Goal: Use online tool/utility: Utilize a website feature to perform a specific function

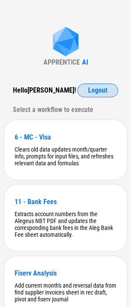
click at [92, 91] on span "Logout" at bounding box center [97, 90] width 19 height 7
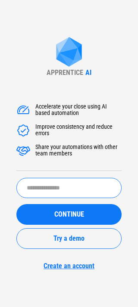
click at [40, 182] on input "text" at bounding box center [68, 188] width 105 height 20
type input "******"
click at [16, 204] on button "CONTINUE" at bounding box center [68, 214] width 105 height 21
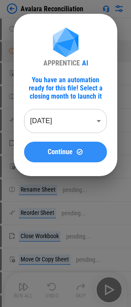
click at [53, 147] on button "Continue" at bounding box center [65, 152] width 83 height 21
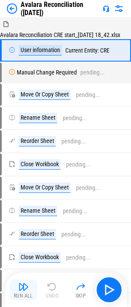
click at [29, 292] on button "Run All" at bounding box center [24, 289] width 28 height 21
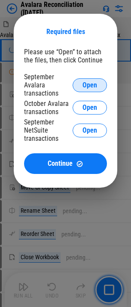
click at [89, 80] on button "Open" at bounding box center [90, 85] width 34 height 14
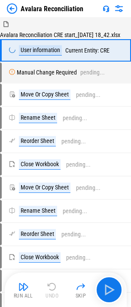
click at [13, 6] on img at bounding box center [12, 8] width 10 height 10
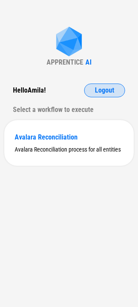
click at [103, 90] on span "Logout" at bounding box center [104, 90] width 19 height 7
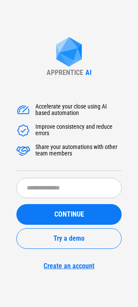
click at [56, 175] on div "Accelerate your close using AI based automation Improve consistency and reduce …" at bounding box center [68, 182] width 105 height 176
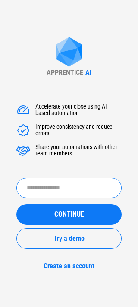
click at [53, 186] on input "text" at bounding box center [68, 188] width 105 height 20
type input "******"
click at [16, 204] on button "CONTINUE" at bounding box center [68, 214] width 105 height 21
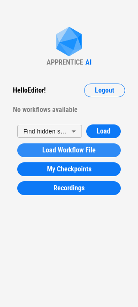
click at [79, 153] on span "Load Workflow File" at bounding box center [68, 150] width 53 height 7
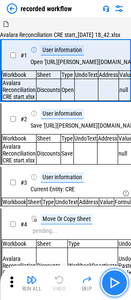
click at [118, 285] on img "button" at bounding box center [115, 283] width 14 height 14
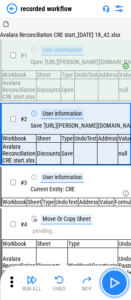
click at [118, 290] on img "button" at bounding box center [115, 283] width 14 height 14
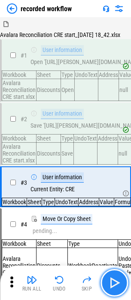
click at [122, 276] on button "button" at bounding box center [115, 284] width 28 height 28
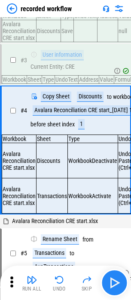
scroll to position [135, 0]
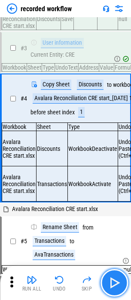
click at [115, 279] on img "button" at bounding box center [115, 283] width 14 height 14
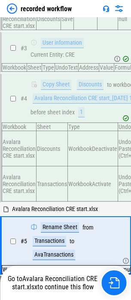
scroll to position [243, 0]
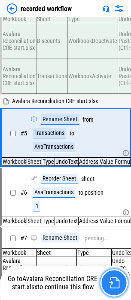
click at [114, 281] on img "button" at bounding box center [113, 283] width 11 height 11
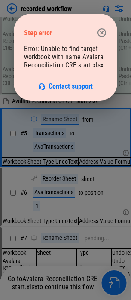
drag, startPoint x: 74, startPoint y: 23, endPoint x: 63, endPoint y: 23, distance: 11.2
click at [63, 23] on div "Step error" at bounding box center [65, 33] width 83 height 24
click at [97, 35] on icon "button" at bounding box center [102, 33] width 10 height 10
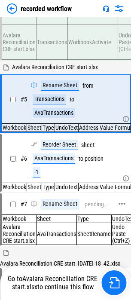
scroll to position [286, 0]
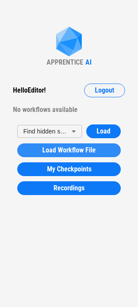
click at [62, 154] on span "Load Workflow File" at bounding box center [68, 150] width 53 height 7
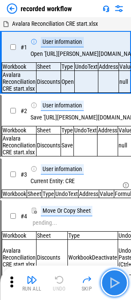
click at [109, 279] on img "button" at bounding box center [115, 283] width 14 height 14
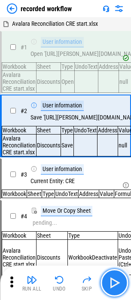
click at [112, 281] on img "button" at bounding box center [115, 283] width 14 height 14
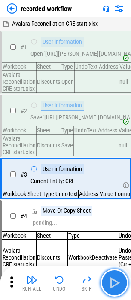
click at [115, 279] on img "button" at bounding box center [115, 283] width 14 height 14
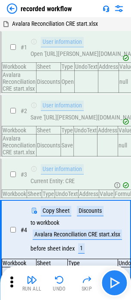
scroll to position [124, 0]
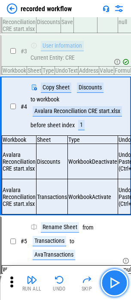
click at [115, 279] on img "button" at bounding box center [115, 283] width 14 height 14
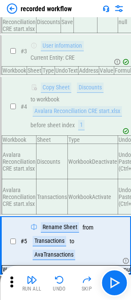
scroll to position [224, 0]
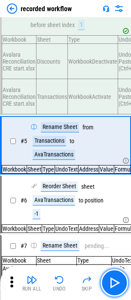
drag, startPoint x: 5, startPoint y: 287, endPoint x: 118, endPoint y: 279, distance: 113.5
click at [118, 279] on img "button" at bounding box center [115, 283] width 14 height 14
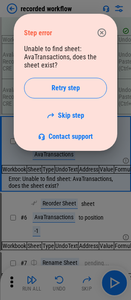
click at [106, 33] on icon "button" at bounding box center [102, 32] width 9 height 9
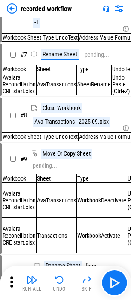
scroll to position [439, 0]
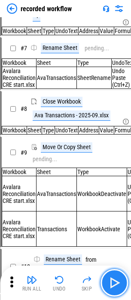
click at [104, 278] on button "button" at bounding box center [115, 284] width 28 height 28
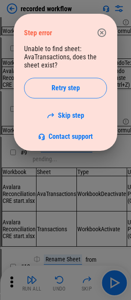
scroll to position [396, 0]
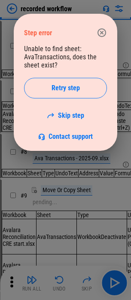
click at [105, 21] on div "Step error" at bounding box center [65, 33] width 83 height 24
click at [102, 35] on icon "button" at bounding box center [102, 33] width 10 height 10
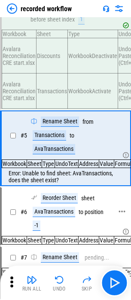
scroll to position [224, 0]
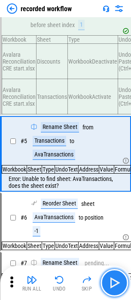
click at [108, 282] on img "button" at bounding box center [115, 283] width 14 height 14
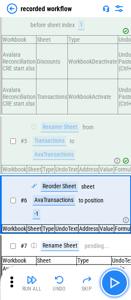
click at [111, 279] on img "button" at bounding box center [115, 283] width 14 height 14
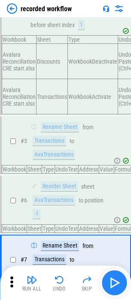
scroll to position [355, 0]
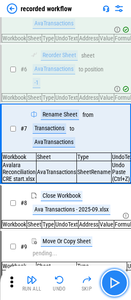
click at [112, 277] on img "button" at bounding box center [115, 283] width 14 height 14
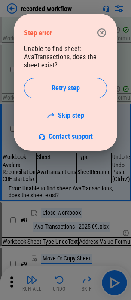
click at [100, 30] on icon "button" at bounding box center [102, 33] width 10 height 10
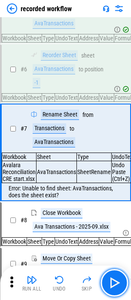
click at [109, 288] on img "button" at bounding box center [115, 283] width 14 height 14
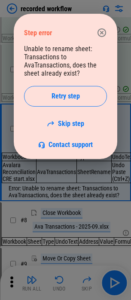
click at [102, 31] on icon "button" at bounding box center [102, 33] width 10 height 10
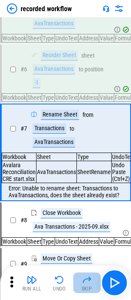
click at [89, 287] on div "Skip" at bounding box center [87, 289] width 11 height 5
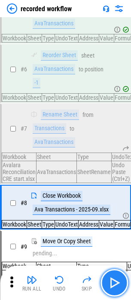
click at [118, 285] on img "button" at bounding box center [115, 283] width 14 height 14
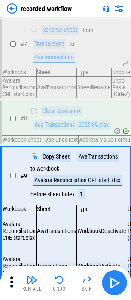
scroll to position [513, 0]
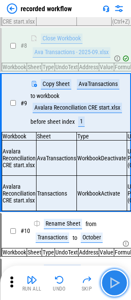
click at [112, 279] on img "button" at bounding box center [115, 283] width 14 height 14
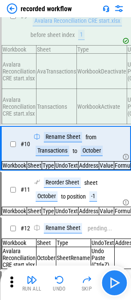
scroll to position [606, 0]
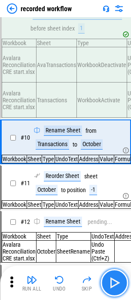
click at [119, 282] on img "button" at bounding box center [115, 283] width 14 height 14
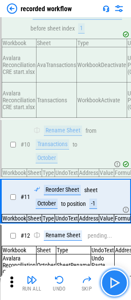
click at [110, 282] on img "button" at bounding box center [115, 283] width 14 height 14
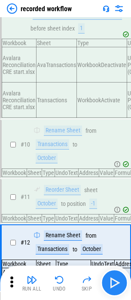
scroll to position [724, 0]
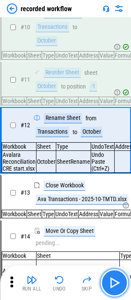
click at [117, 285] on img "button" at bounding box center [115, 283] width 14 height 14
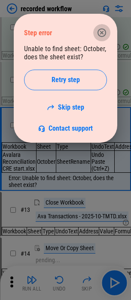
click at [99, 37] on icon "button" at bounding box center [102, 33] width 10 height 10
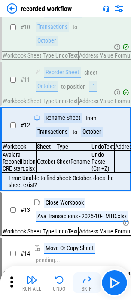
click at [81, 283] on button "Skip" at bounding box center [87, 283] width 28 height 21
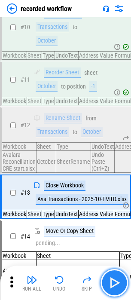
click at [110, 280] on img "button" at bounding box center [115, 283] width 14 height 14
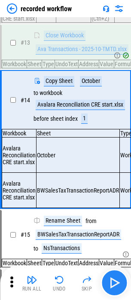
scroll to position [874, 0]
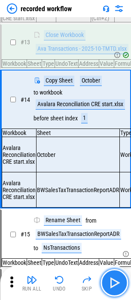
click at [114, 283] on img "button" at bounding box center [115, 283] width 14 height 14
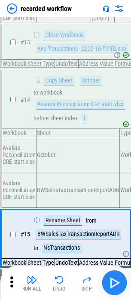
scroll to position [975, 0]
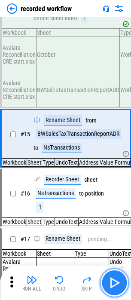
click at [118, 282] on img "button" at bounding box center [115, 283] width 14 height 14
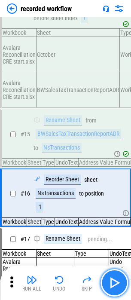
click at [118, 282] on img "button" at bounding box center [115, 283] width 14 height 14
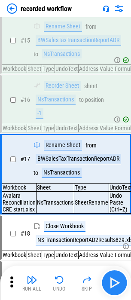
scroll to position [1106, 0]
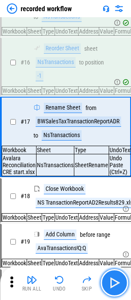
click at [114, 282] on img "button" at bounding box center [115, 283] width 14 height 14
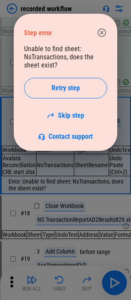
click at [99, 30] on icon "button" at bounding box center [102, 32] width 9 height 9
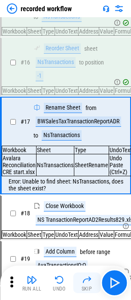
click at [88, 281] on img "button" at bounding box center [87, 280] width 10 height 10
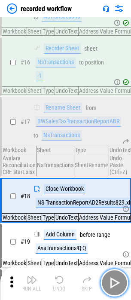
click at [117, 277] on img "button" at bounding box center [115, 283] width 14 height 14
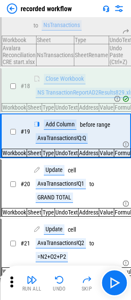
scroll to position [1217, 0]
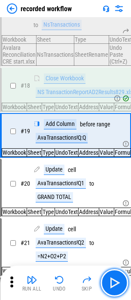
click at [116, 283] on img "button" at bounding box center [115, 283] width 14 height 14
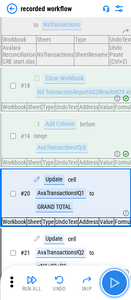
click at [115, 284] on img "button" at bounding box center [115, 283] width 14 height 14
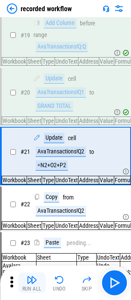
click at [35, 280] on img "button" at bounding box center [32, 280] width 10 height 10
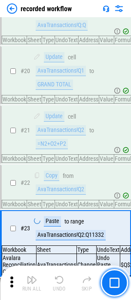
scroll to position [1450, 0]
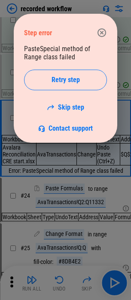
click at [105, 32] on icon "button" at bounding box center [102, 33] width 10 height 10
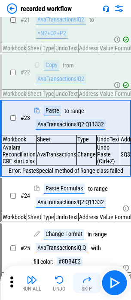
click at [89, 290] on div "Skip" at bounding box center [87, 289] width 11 height 5
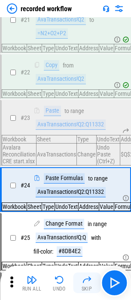
click at [96, 284] on button "Skip" at bounding box center [87, 283] width 28 height 21
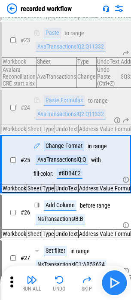
scroll to position [1561, 0]
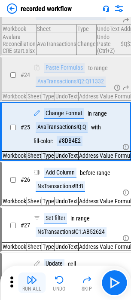
click at [31, 285] on button "Run All" at bounding box center [32, 283] width 28 height 21
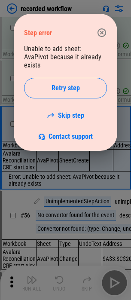
scroll to position [3281, 0]
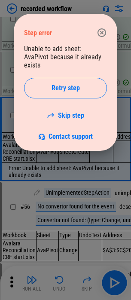
click at [100, 37] on icon "button" at bounding box center [102, 32] width 9 height 9
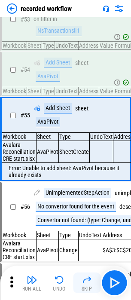
click at [86, 277] on img "button" at bounding box center [87, 280] width 10 height 10
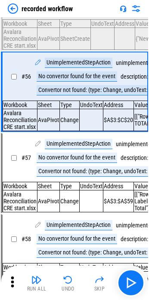
scroll to position [3224, 0]
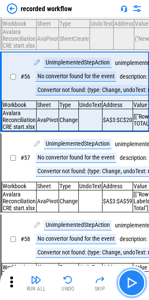
click at [128, 281] on img "button" at bounding box center [132, 283] width 14 height 14
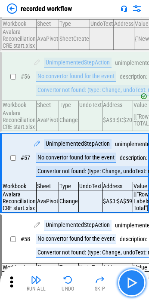
click at [134, 280] on img "button" at bounding box center [132, 283] width 14 height 14
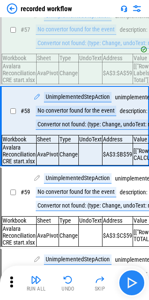
scroll to position [3370, 0]
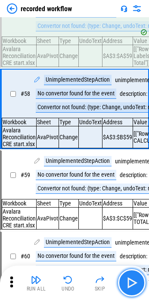
click at [134, 280] on img "button" at bounding box center [132, 283] width 14 height 14
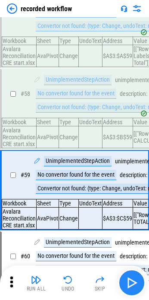
scroll to position [3453, 0]
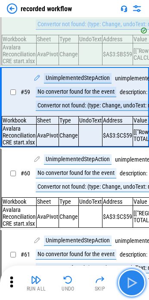
click at [133, 282] on img "button" at bounding box center [132, 283] width 14 height 14
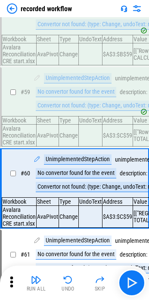
scroll to position [3536, 0]
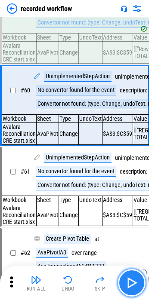
click at [130, 286] on img "button" at bounding box center [132, 283] width 14 height 14
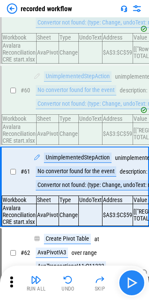
scroll to position [3619, 0]
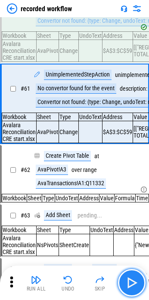
click at [130, 286] on img "button" at bounding box center [132, 283] width 14 height 14
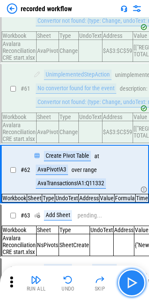
click at [130, 288] on img "button" at bounding box center [132, 283] width 14 height 14
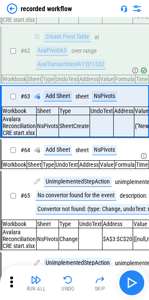
scroll to position [3748, 0]
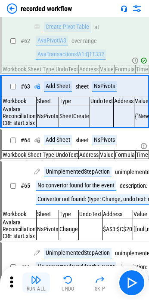
click at [38, 278] on img "button" at bounding box center [36, 280] width 10 height 10
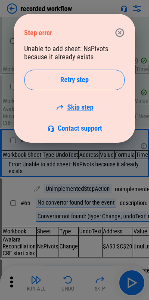
click at [85, 106] on link "Skip step" at bounding box center [74, 107] width 37 height 8
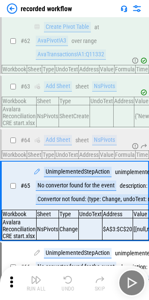
scroll to position [3850, 0]
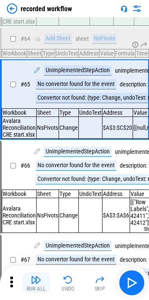
click at [37, 282] on img "button" at bounding box center [36, 280] width 10 height 10
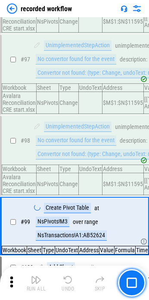
scroll to position [6643, 0]
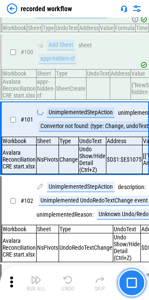
click at [136, 280] on img "button" at bounding box center [132, 283] width 10 height 10
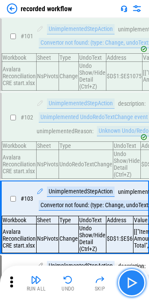
scroll to position [7019, 0]
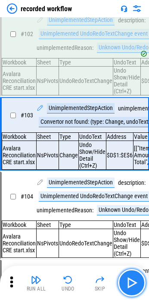
click at [137, 280] on img "button" at bounding box center [132, 283] width 14 height 14
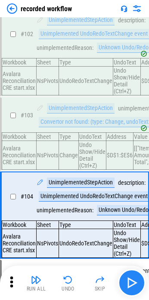
scroll to position [7103, 0]
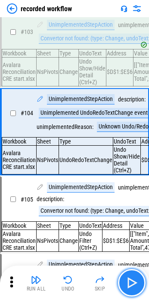
click at [137, 280] on img "button" at bounding box center [132, 283] width 14 height 14
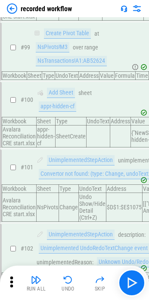
scroll to position [6800, 0]
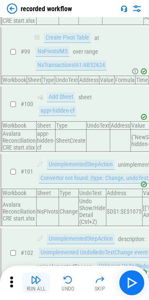
click at [34, 280] on img "button" at bounding box center [36, 280] width 10 height 10
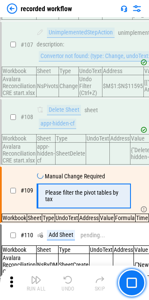
scroll to position [7420, 0]
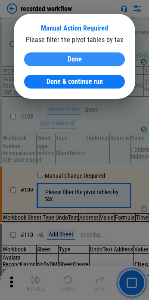
click at [48, 61] on div "Done" at bounding box center [74, 59] width 80 height 7
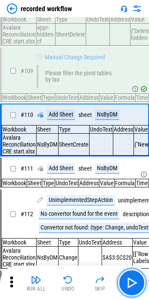
scroll to position [7540, 0]
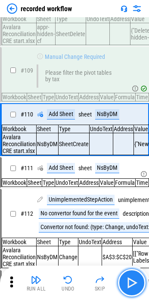
click at [124, 279] on button "button" at bounding box center [132, 284] width 28 height 28
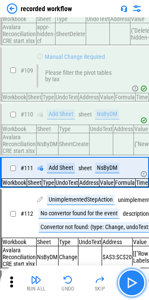
click at [126, 280] on img "button" at bounding box center [132, 283] width 14 height 14
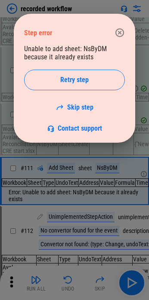
click at [123, 27] on button "button" at bounding box center [119, 32] width 17 height 17
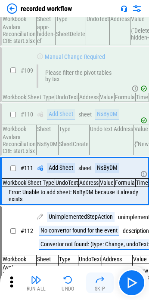
click at [105, 282] on button "Skip" at bounding box center [100, 283] width 28 height 21
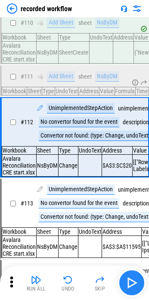
scroll to position [7641, 0]
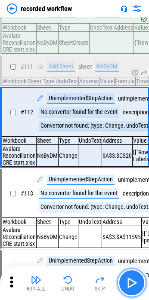
click at [126, 276] on button "button" at bounding box center [132, 284] width 28 height 28
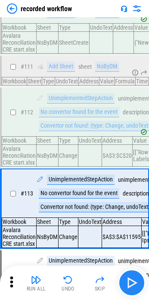
scroll to position [7724, 0]
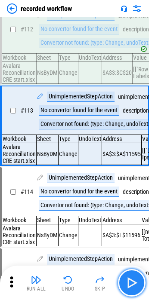
click at [126, 276] on button "button" at bounding box center [132, 284] width 28 height 28
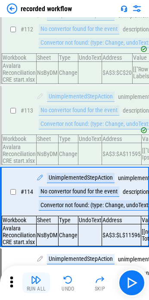
scroll to position [7807, 0]
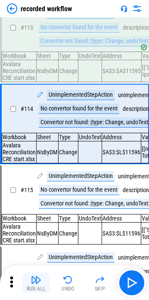
click at [40, 286] on button "Run All" at bounding box center [36, 283] width 28 height 21
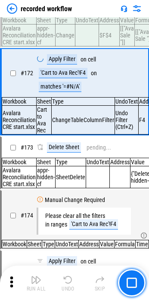
scroll to position [11340, 0]
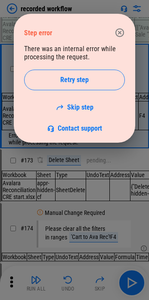
click at [118, 28] on icon "button" at bounding box center [120, 33] width 10 height 10
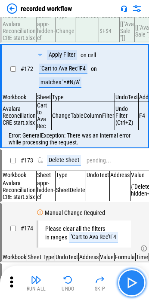
click at [136, 282] on img "button" at bounding box center [132, 283] width 14 height 14
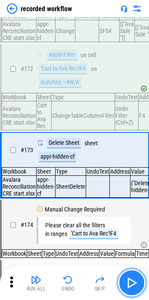
click at [136, 282] on img "button" at bounding box center [132, 283] width 14 height 14
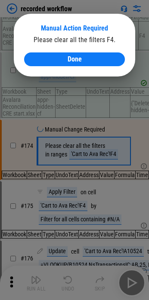
click at [72, 62] on span "Done" at bounding box center [75, 59] width 14 height 7
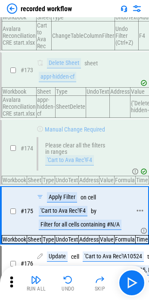
scroll to position [11552, 0]
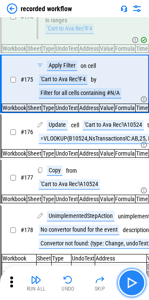
click at [128, 281] on img "button" at bounding box center [132, 283] width 14 height 14
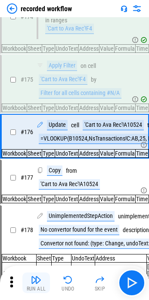
click at [38, 288] on div "Run All" at bounding box center [36, 289] width 19 height 5
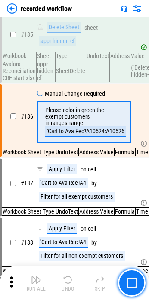
scroll to position [12239, 0]
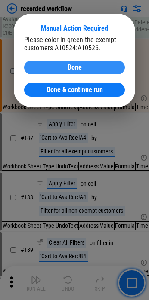
click at [57, 68] on div "Done" at bounding box center [74, 67] width 80 height 7
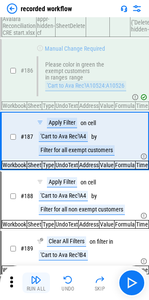
click at [42, 285] on button "Run All" at bounding box center [36, 283] width 28 height 21
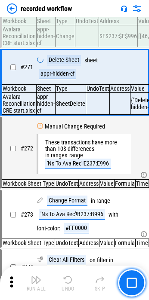
scroll to position [18016, 0]
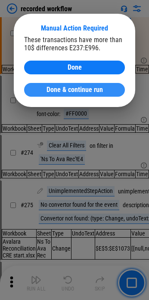
click at [83, 85] on button "Done & continue run" at bounding box center [74, 90] width 101 height 14
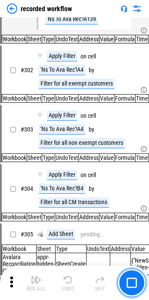
scroll to position [19738, 0]
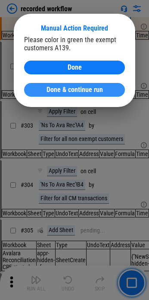
click at [111, 88] on div "Done & continue run" at bounding box center [74, 90] width 80 height 7
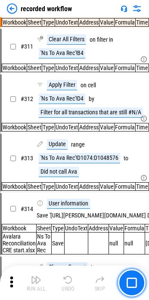
scroll to position [20477, 0]
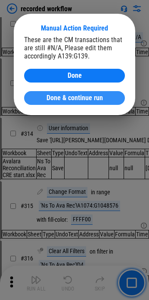
click at [53, 100] on span "Done & continue run" at bounding box center [74, 98] width 56 height 7
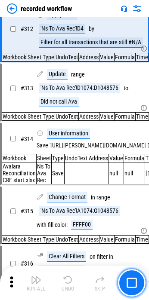
scroll to position [20599, 0]
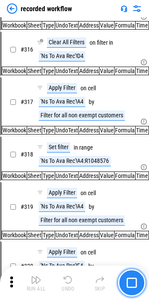
click at [130, 279] on img "button" at bounding box center [132, 283] width 10 height 10
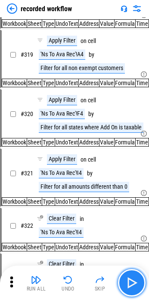
scroll to position [20845, 0]
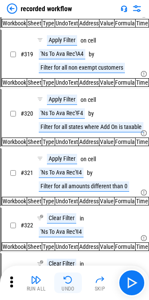
click at [74, 279] on button "Undo" at bounding box center [68, 283] width 28 height 21
click at [70, 284] on img "button" at bounding box center [68, 280] width 10 height 10
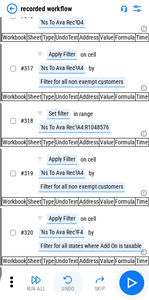
click at [76, 285] on button "Undo" at bounding box center [68, 283] width 28 height 21
click at [68, 291] on div "Undo" at bounding box center [68, 289] width 13 height 5
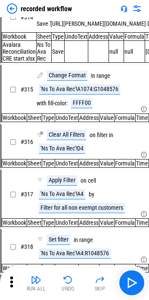
scroll to position [20556, 0]
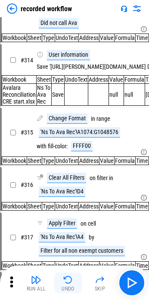
click at [64, 281] on img "button" at bounding box center [68, 280] width 10 height 10
click at [69, 281] on img "button" at bounding box center [68, 280] width 10 height 10
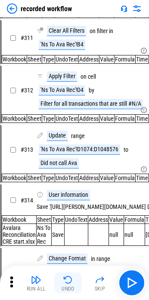
scroll to position [20402, 0]
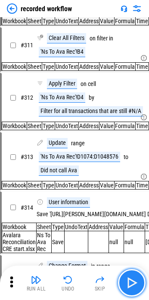
click at [120, 277] on button "button" at bounding box center [132, 284] width 28 height 28
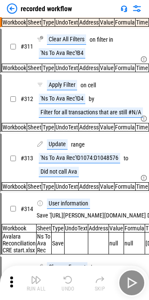
scroll to position [20477, 0]
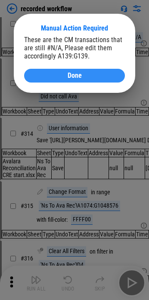
click at [74, 78] on span "Done" at bounding box center [75, 75] width 14 height 7
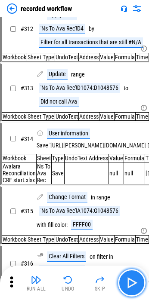
click at [126, 286] on img "button" at bounding box center [132, 283] width 14 height 14
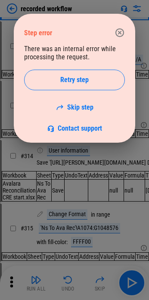
drag, startPoint x: 118, startPoint y: 27, endPoint x: 70, endPoint y: 20, distance: 48.3
click at [118, 27] on button "button" at bounding box center [119, 32] width 17 height 17
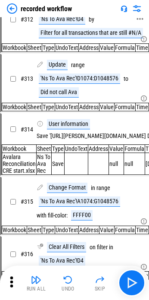
scroll to position [20523, 0]
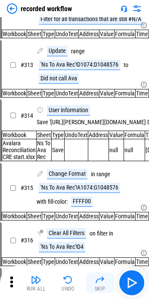
click at [103, 277] on img "button" at bounding box center [100, 280] width 10 height 10
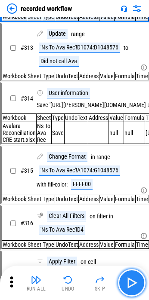
click at [133, 281] on img "button" at bounding box center [132, 283] width 14 height 14
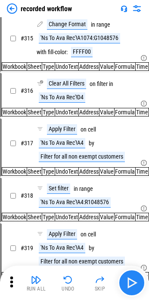
scroll to position [20664, 0]
